Goal: Task Accomplishment & Management: Use online tool/utility

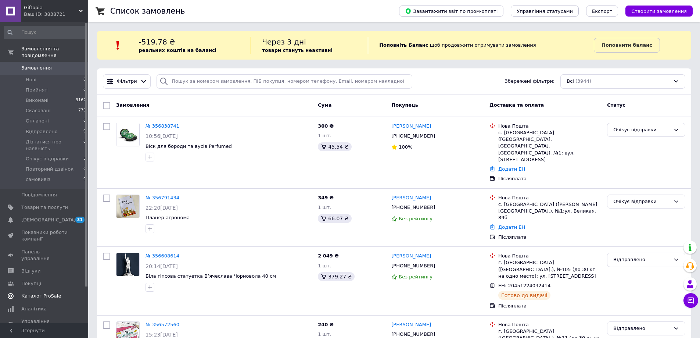
click at [45, 293] on span "Каталог ProSale" at bounding box center [41, 296] width 40 height 7
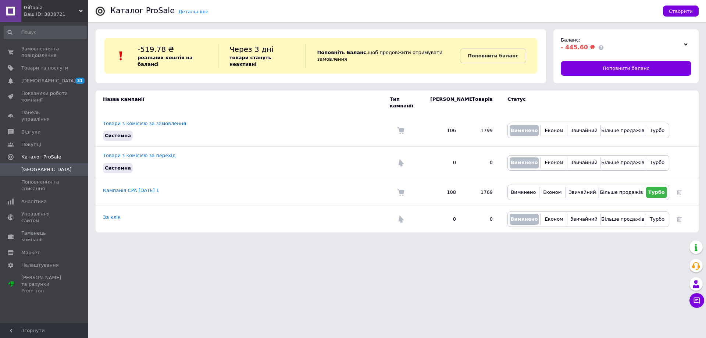
click at [297, 240] on html "Giftopia Ваш ID: 3838721 Сайт Giftopia Кабінет покупця Перевірити стан системи …" at bounding box center [353, 120] width 706 height 240
click at [125, 187] on link "Кампанія CPA [DATE] 1" at bounding box center [131, 190] width 56 height 6
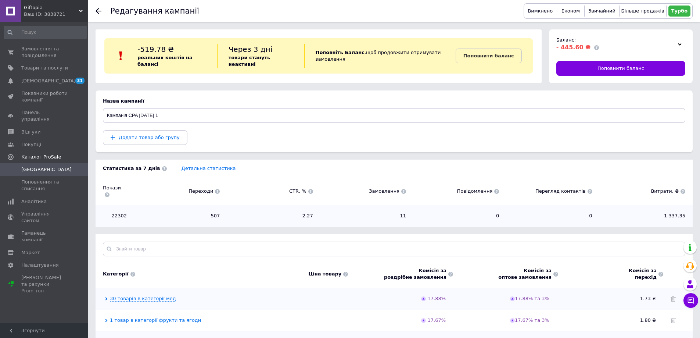
click at [266, 234] on div at bounding box center [394, 248] width 597 height 29
click at [247, 219] on div "22302 507 2.27 11 0 0 1 337.35" at bounding box center [394, 215] width 597 height 21
click at [280, 102] on div "Назва кампанії" at bounding box center [394, 101] width 583 height 7
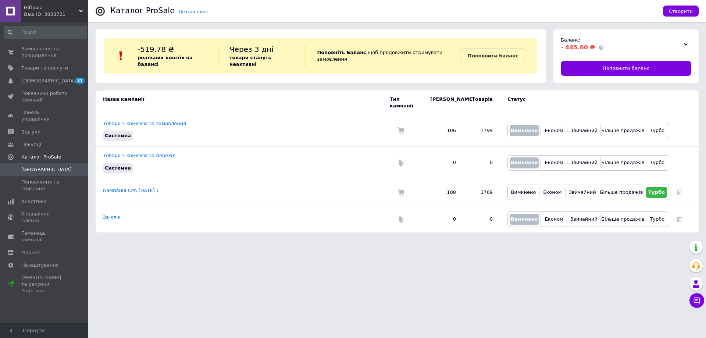
click at [354, 240] on html "Giftopia Ваш ID: 3838721 Сайт Giftopia Кабінет покупця Перевірити стан системи …" at bounding box center [353, 120] width 706 height 240
click at [44, 101] on span "Показники роботи компанії" at bounding box center [44, 96] width 47 height 13
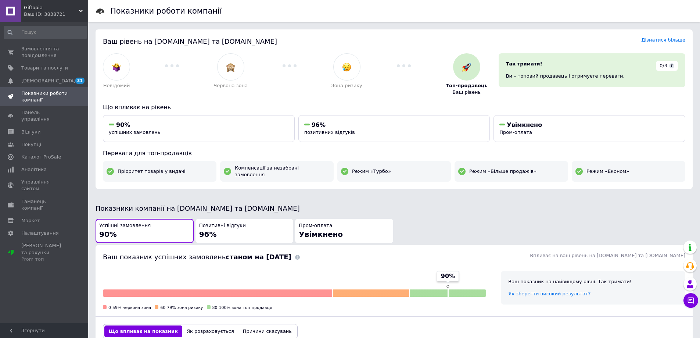
click at [490, 231] on div "Успішні замовлення 90% Позитивні відгуки 96% Пром-оплата Увімкнено" at bounding box center [394, 231] width 599 height 26
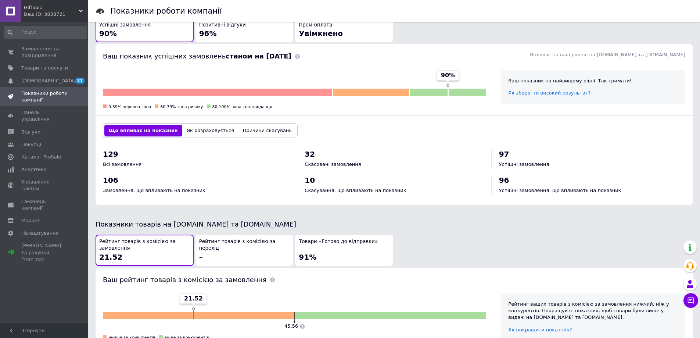
scroll to position [197, 0]
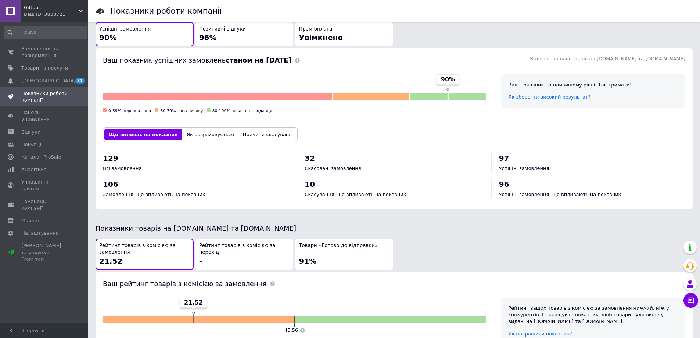
click at [499, 223] on div "Показники товарів на [DOMAIN_NAME] та [DOMAIN_NAME]" at bounding box center [394, 227] width 597 height 9
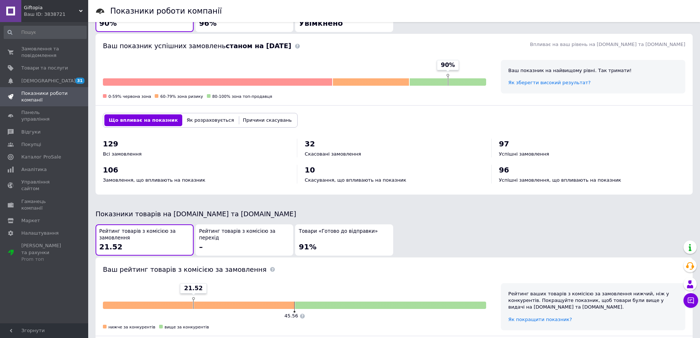
scroll to position [307, 0]
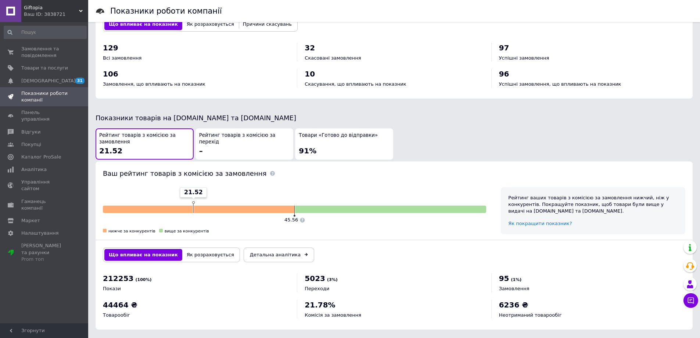
drag, startPoint x: 487, startPoint y: 116, endPoint x: 477, endPoint y: 115, distance: 10.0
click at [488, 116] on div "Показники товарів на [DOMAIN_NAME] та [DOMAIN_NAME]" at bounding box center [394, 117] width 597 height 9
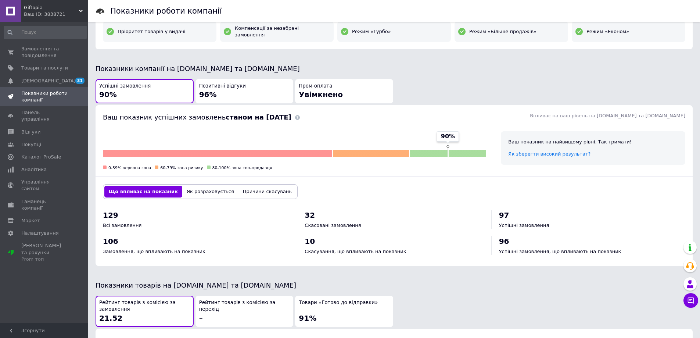
scroll to position [123, 0]
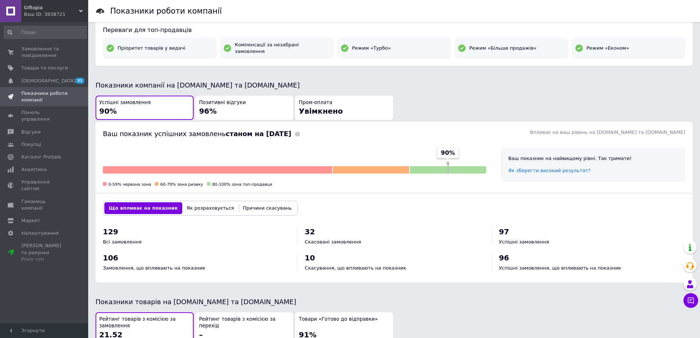
click at [519, 94] on div "Успішні замовлення 90% Позитивні відгуки 96% Пром-оплата Увімкнено" at bounding box center [394, 107] width 599 height 26
click at [31, 68] on span "Товари та послуги" at bounding box center [44, 68] width 47 height 7
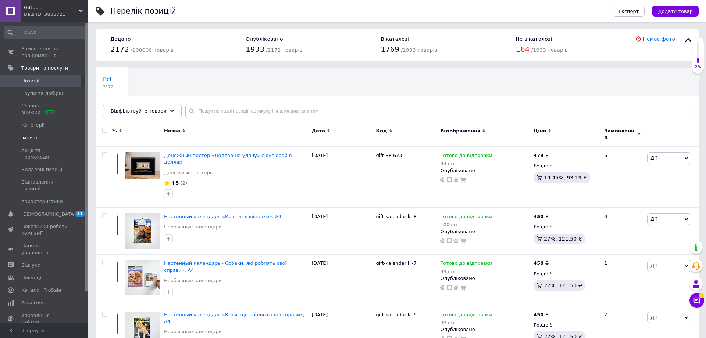
click at [42, 136] on span "Імпорт" at bounding box center [44, 138] width 47 height 7
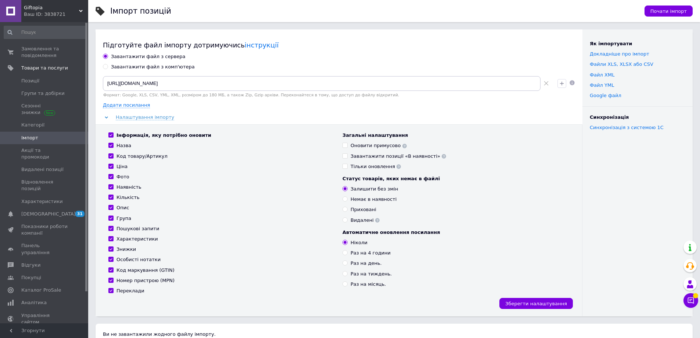
click at [569, 109] on div "Завантажити файл з сервера Завантажити файл з комп'ютера [URL][DOMAIN_NAME] Фор…" at bounding box center [339, 184] width 472 height 263
click at [153, 112] on div "Завантажити файл з сервера Завантажити файл з комп'ютера [URL][DOMAIN_NAME] Фор…" at bounding box center [339, 184] width 472 height 263
click at [153, 117] on span "Налаштування імпорту" at bounding box center [145, 117] width 58 height 6
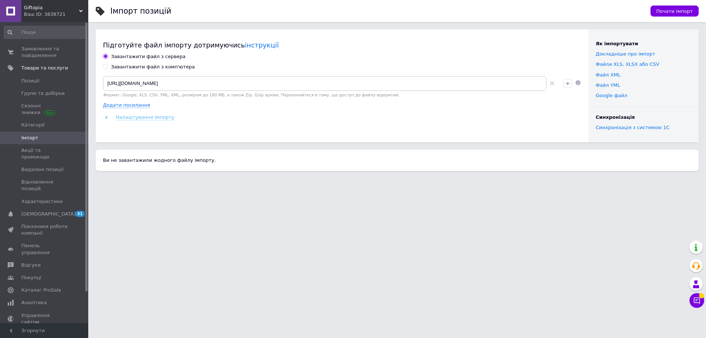
click at [153, 117] on span "Налаштування імпорту" at bounding box center [145, 117] width 58 height 6
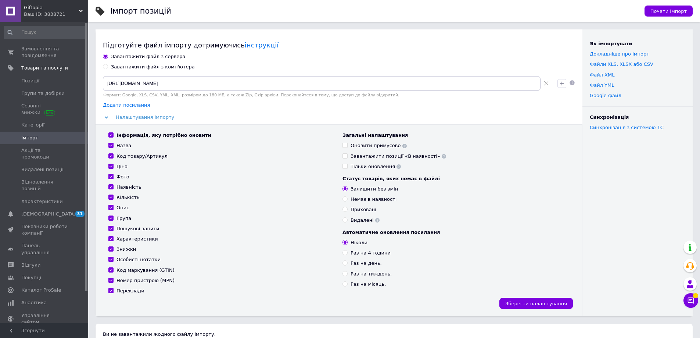
click at [519, 115] on div "Налаштування імпорту" at bounding box center [339, 117] width 472 height 7
click at [319, 30] on div "Підготуйте файл імпорту дотримуючись інструкції Завантажити файл з сервера Зава…" at bounding box center [339, 172] width 487 height 287
click at [319, 28] on div "Імпорт позицій Почати імпорт Підготуйте файл імпорту дотримуючись інструкції За…" at bounding box center [394, 194] width 612 height 389
click at [381, 43] on div "Підготуйте файл імпорту дотримуючись інструкції" at bounding box center [339, 44] width 472 height 9
drag, startPoint x: 409, startPoint y: 42, endPoint x: 403, endPoint y: 36, distance: 7.8
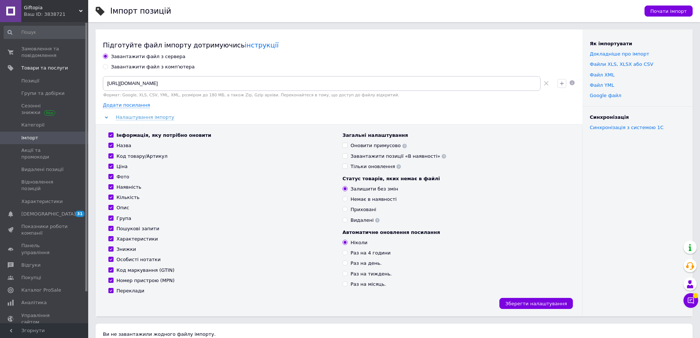
click at [409, 42] on div "Підготуйте файл імпорту дотримуючись інструкції" at bounding box center [339, 44] width 472 height 9
